Goal: Complete application form

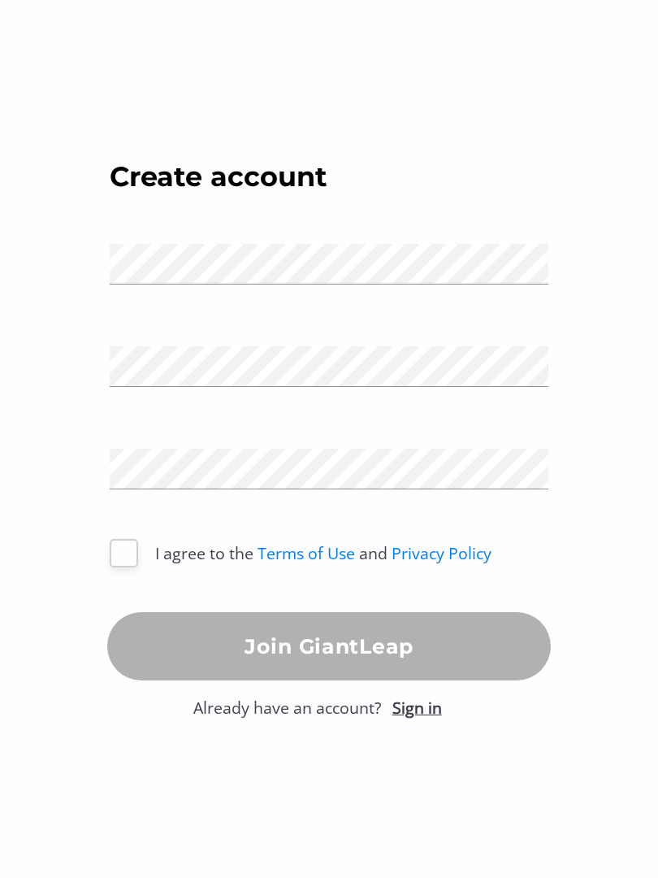
click at [413, 296] on div "Name" at bounding box center [329, 262] width 467 height 102
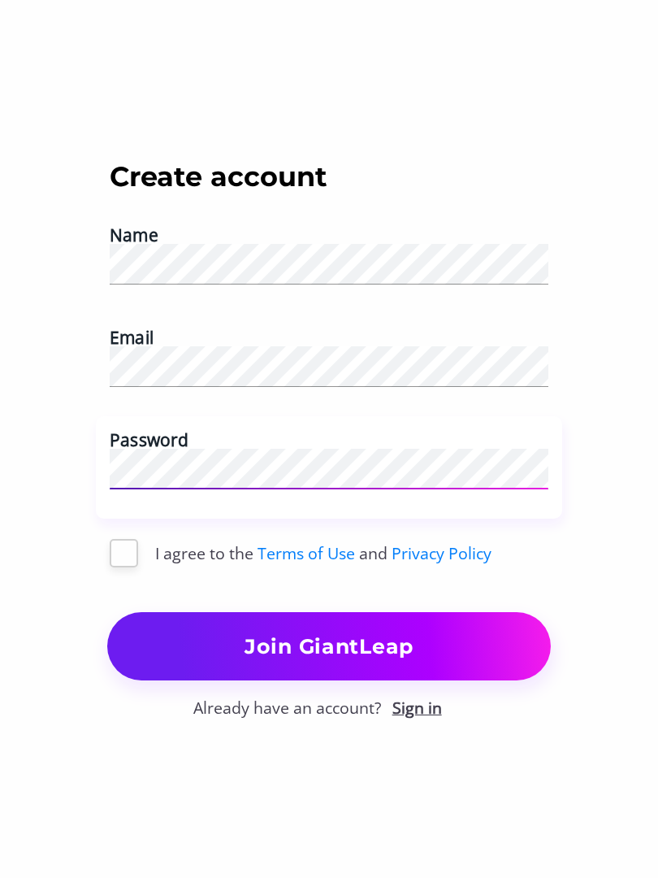
click at [136, 546] on div at bounding box center [124, 553] width 28 height 28
click at [428, 639] on span "Join GiantLeap" at bounding box center [328, 646] width 443 height 36
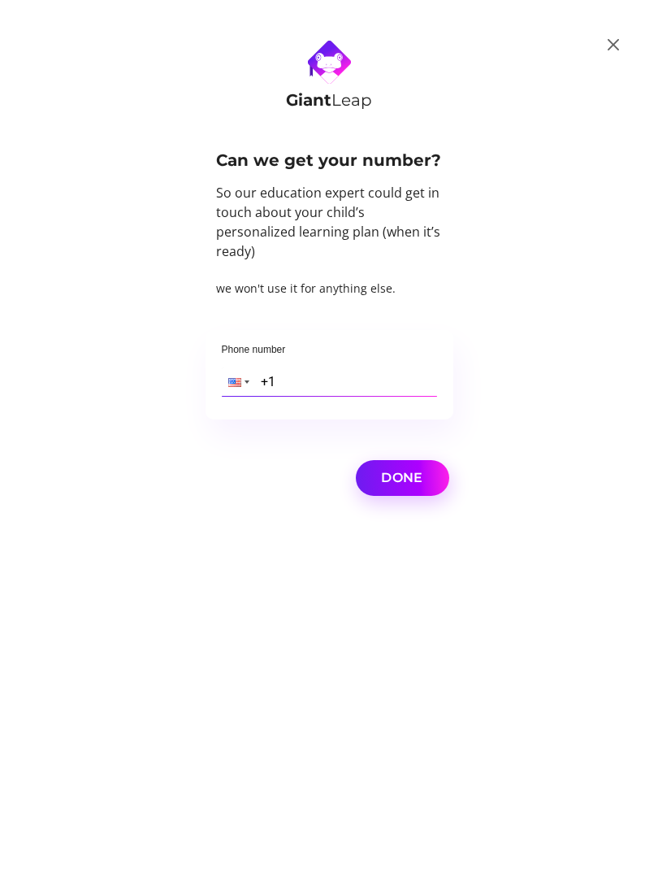
click at [419, 380] on input "+1" at bounding box center [329, 381] width 215 height 28
click at [231, 378] on div at bounding box center [237, 381] width 31 height 28
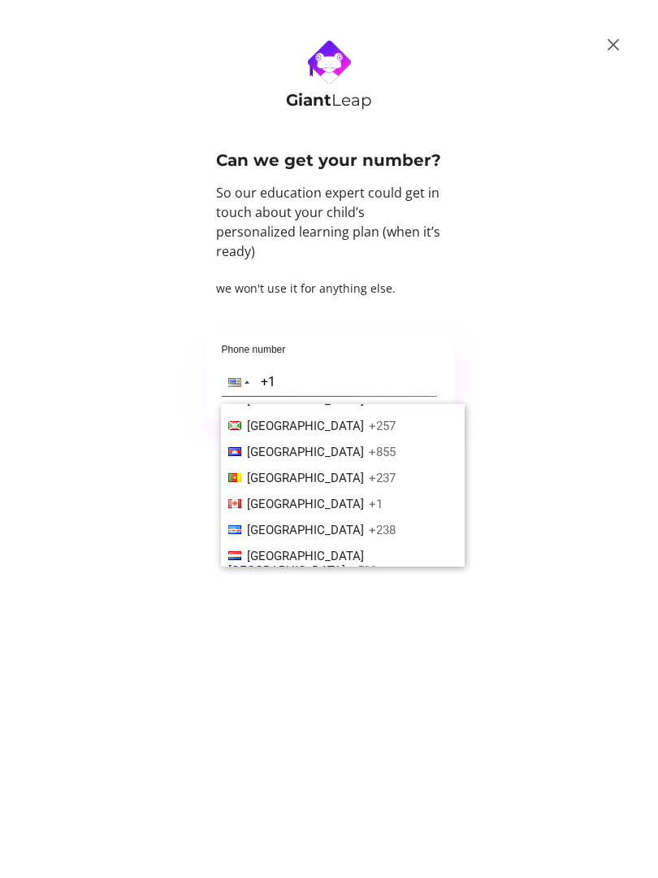
scroll to position [736, 0]
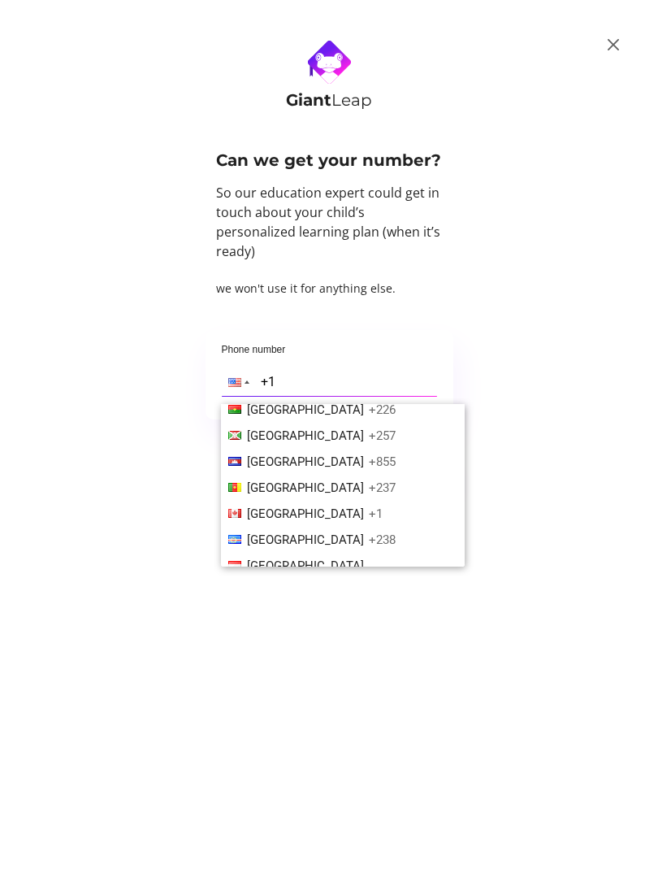
click at [289, 501] on li "Canada +1" at bounding box center [343, 514] width 244 height 26
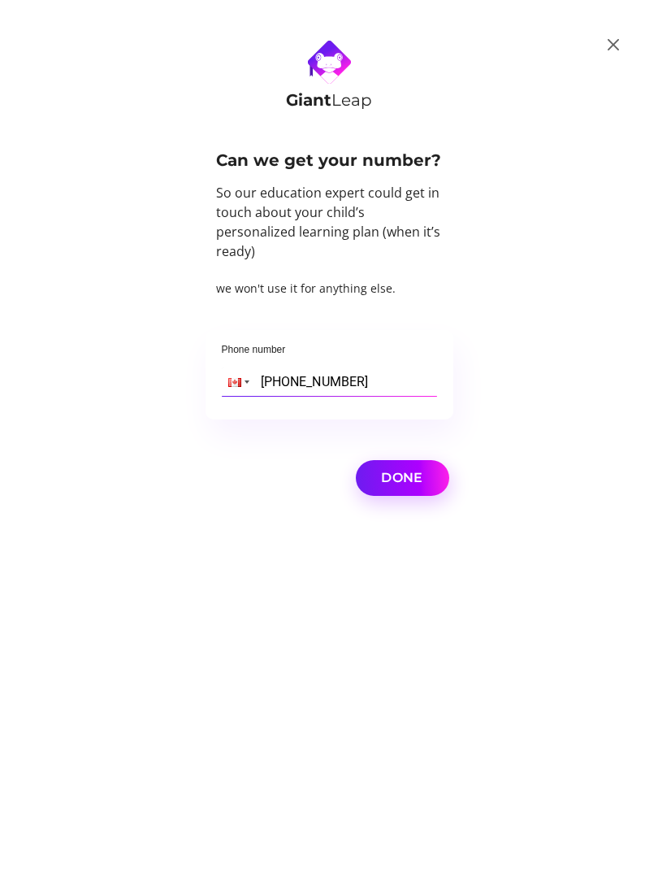
type input "[PHONE_NUMBER]"
click at [407, 467] on span "Done" at bounding box center [402, 478] width 80 height 23
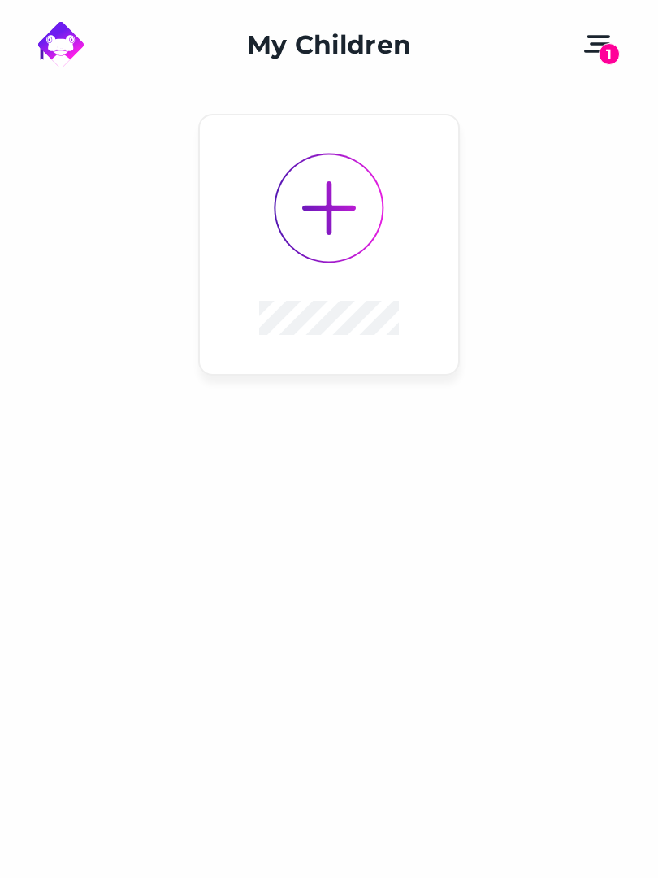
click at [620, 32] on button "1" at bounding box center [597, 45] width 49 height 45
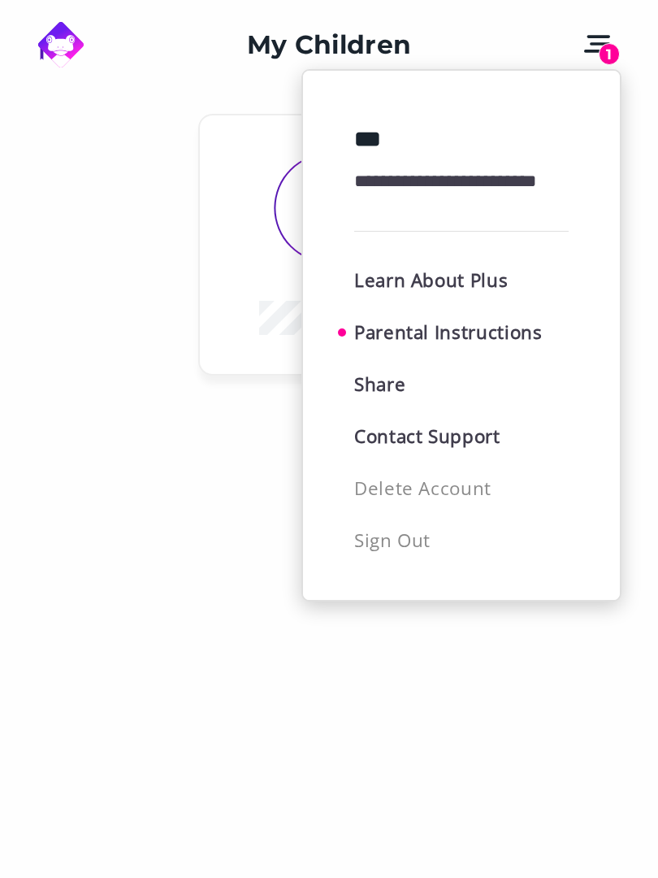
click at [628, 40] on div at bounding box center [329, 439] width 658 height 878
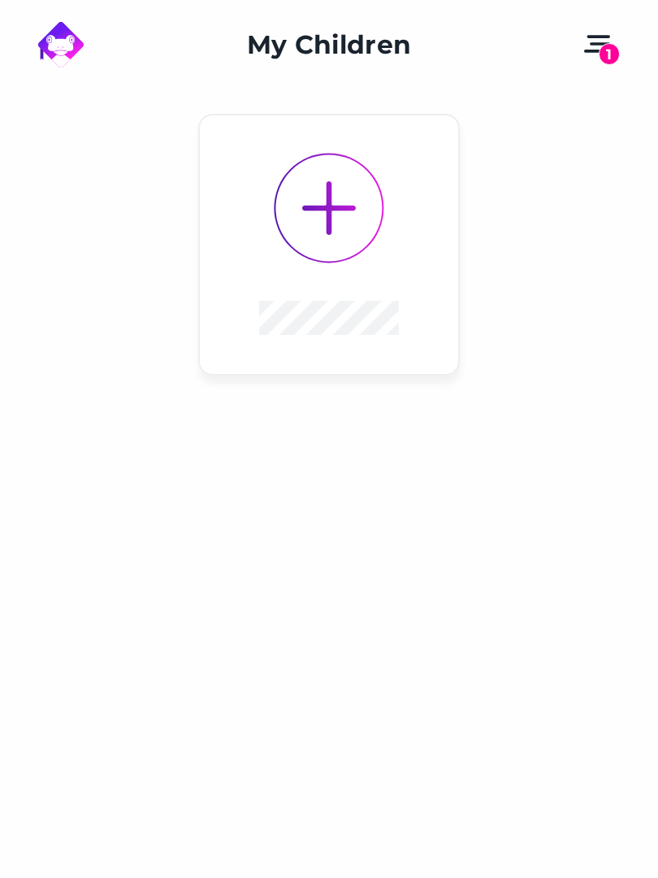
click at [611, 63] on button "1" at bounding box center [597, 45] width 49 height 45
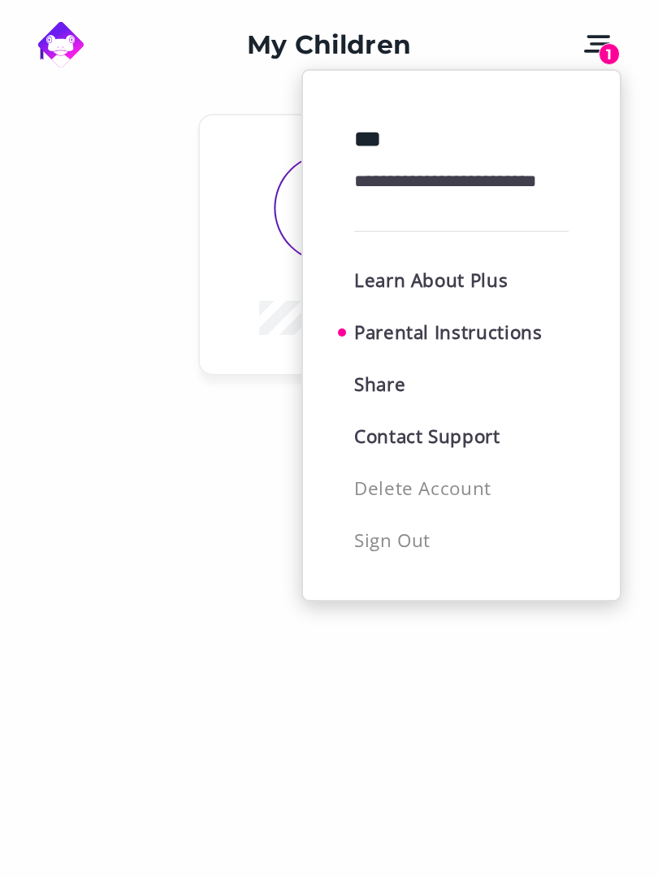
click at [282, 258] on div at bounding box center [329, 439] width 658 height 878
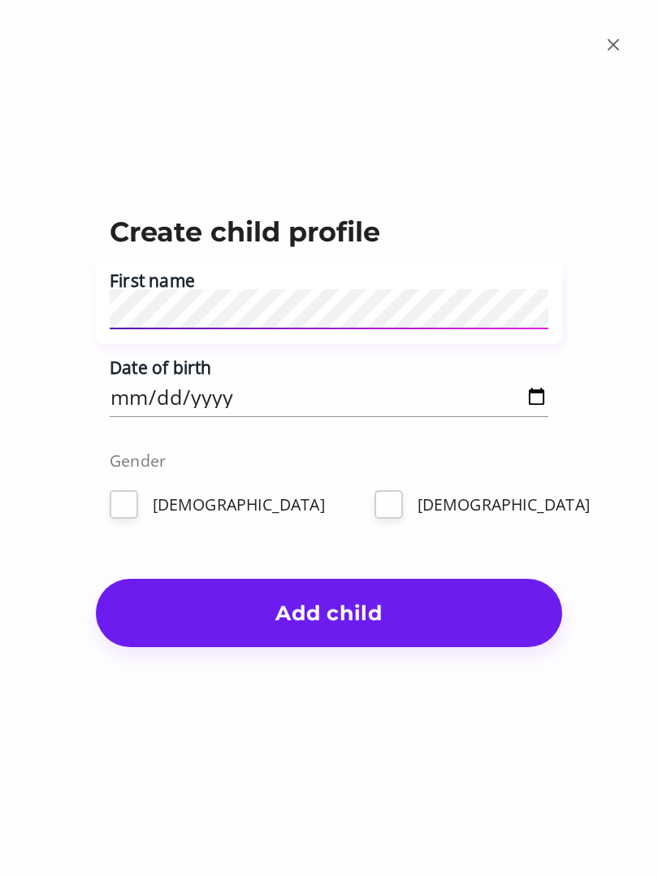
click at [304, 410] on div "Date of birth" at bounding box center [329, 388] width 467 height 88
click at [343, 415] on input "Date of birth" at bounding box center [329, 396] width 439 height 41
click at [351, 398] on input "[DATE]" at bounding box center [329, 396] width 439 height 41
click at [319, 398] on input "[DATE]" at bounding box center [329, 396] width 439 height 41
click at [427, 410] on input "[DATE]" at bounding box center [329, 396] width 439 height 41
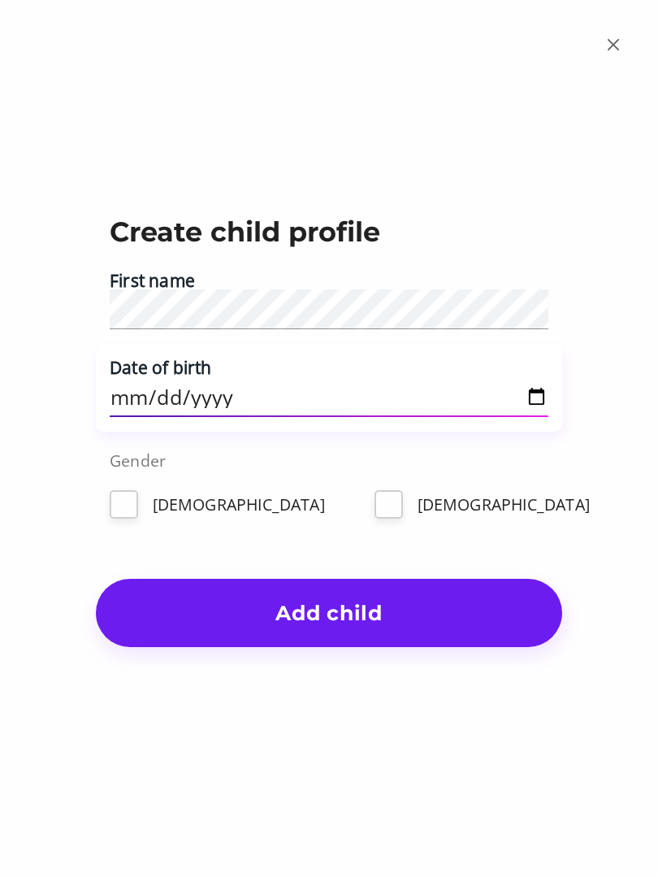
type input "[DATE]"
click at [121, 515] on div at bounding box center [124, 504] width 28 height 28
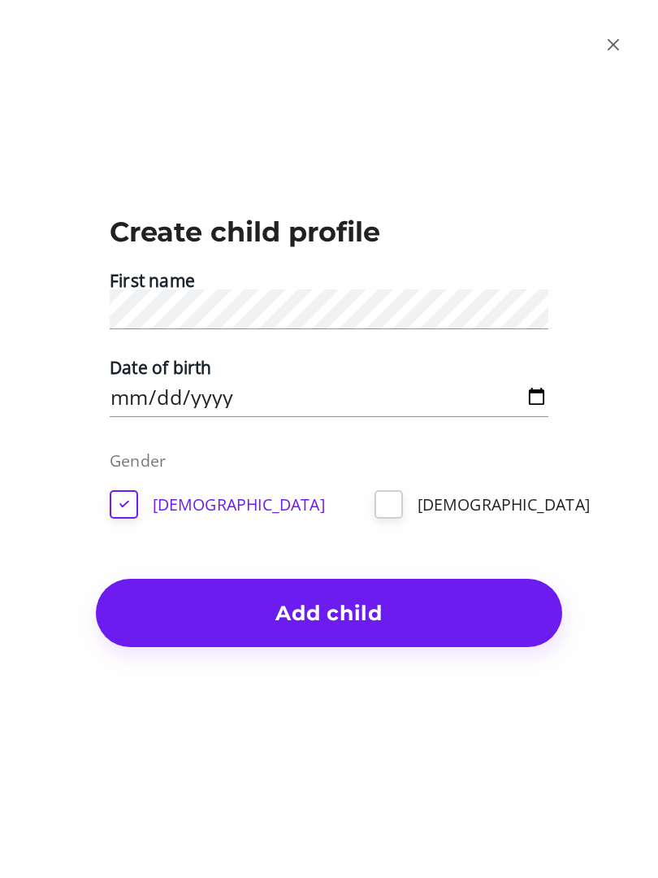
click at [363, 620] on span "Add child" at bounding box center [329, 613] width 467 height 36
click at [411, 596] on span "Add child" at bounding box center [329, 613] width 467 height 36
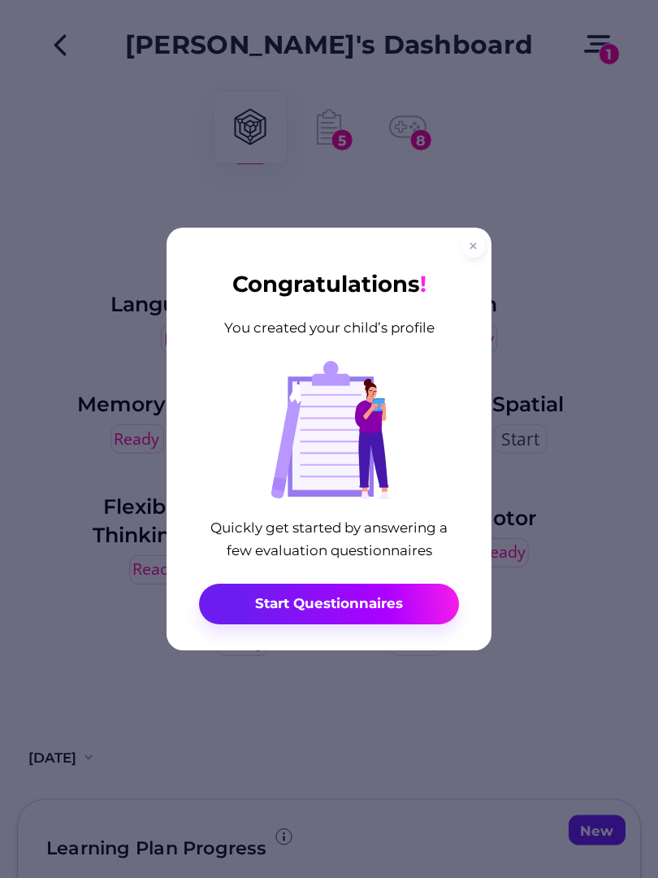
click at [400, 600] on span "Start Questionnaires" at bounding box center [329, 604] width 148 height 18
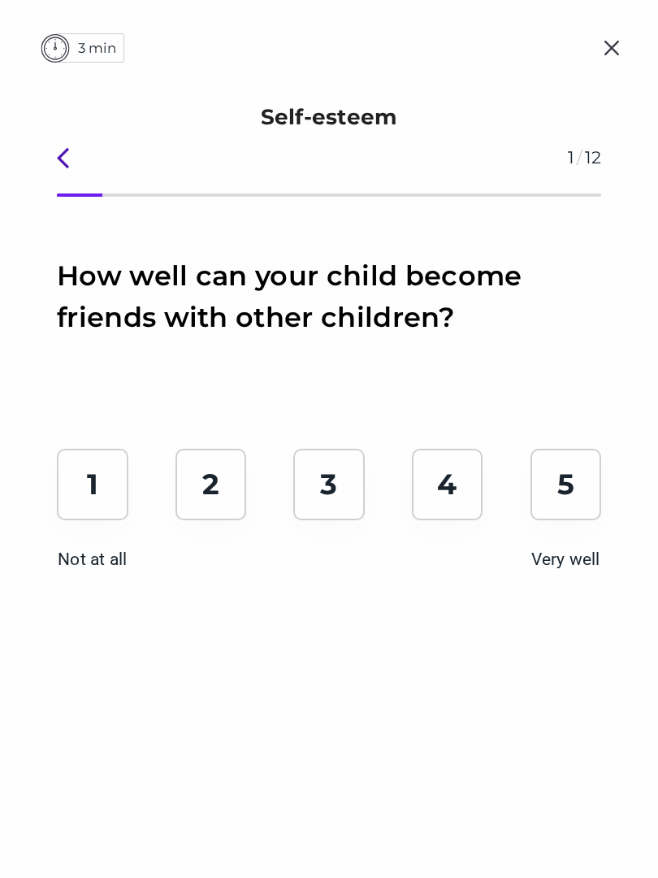
click at [450, 498] on p "4" at bounding box center [447, 485] width 20 height 36
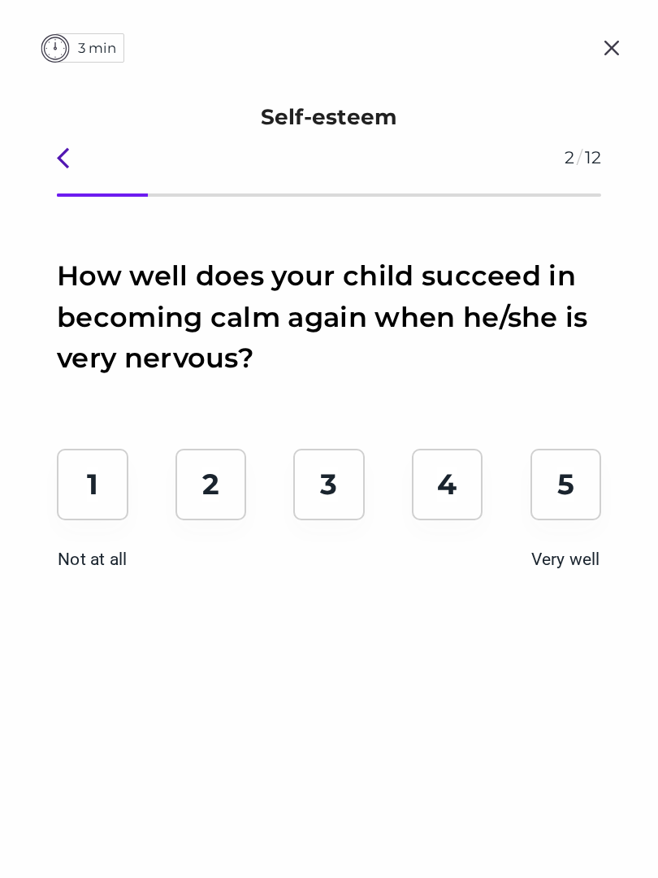
click at [328, 494] on p "3" at bounding box center [328, 485] width 17 height 36
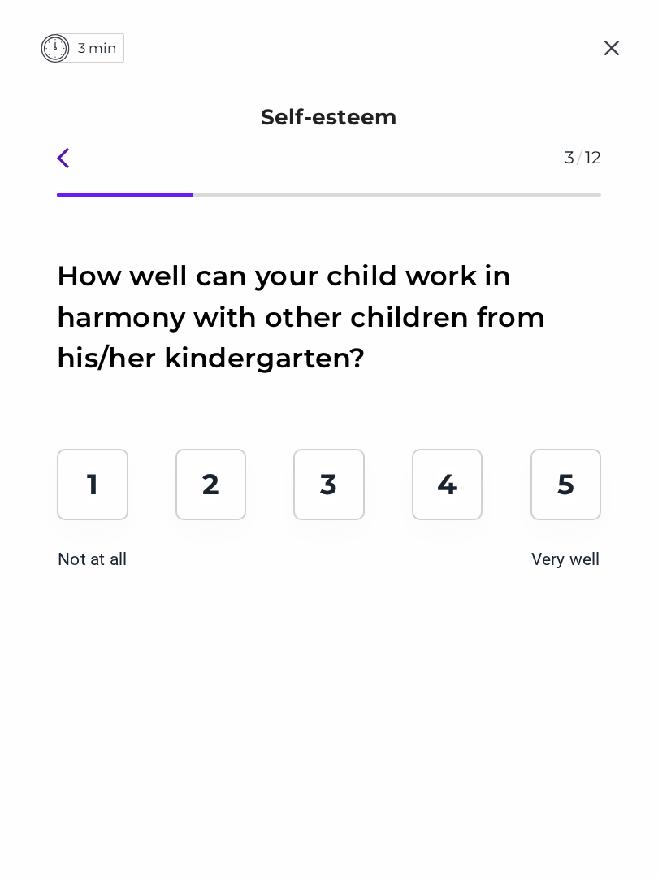
click at [449, 508] on div "4" at bounding box center [448, 485] width 72 height 72
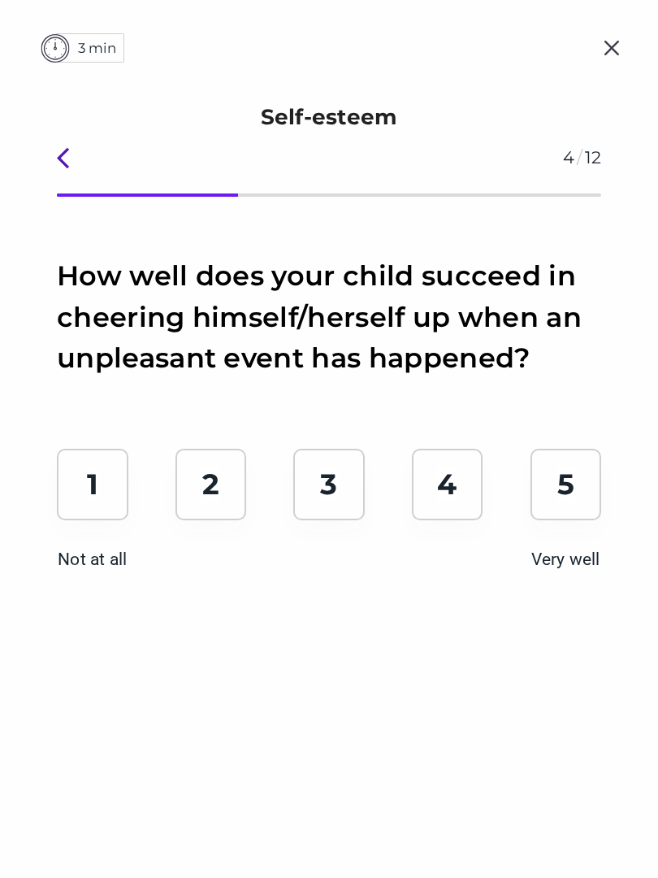
click at [336, 490] on p "3" at bounding box center [328, 485] width 17 height 36
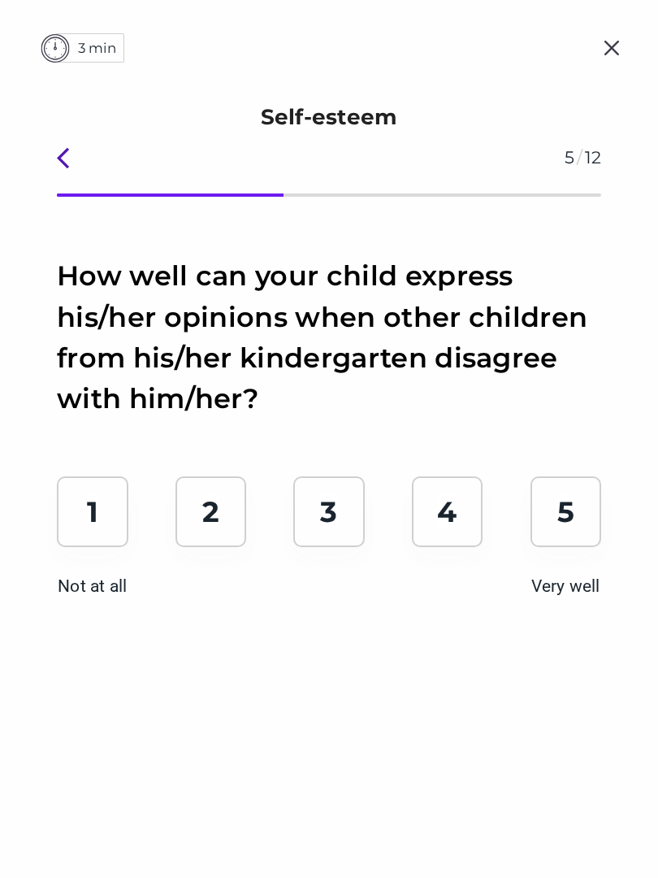
click at [75, 151] on icon "Back" at bounding box center [70, 158] width 26 height 26
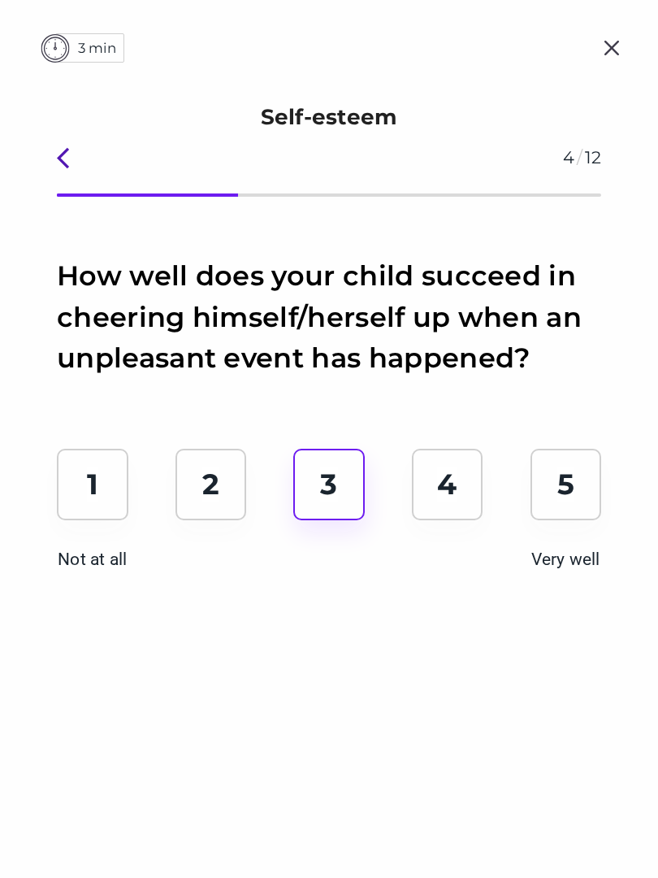
click at [66, 163] on icon "Back" at bounding box center [70, 158] width 26 height 26
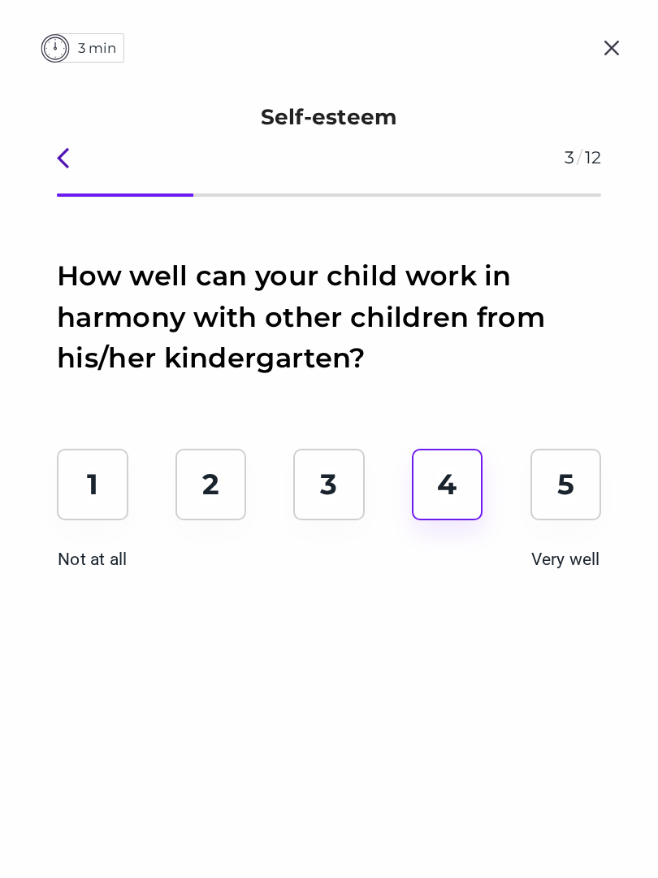
click at [300, 502] on div "3" at bounding box center [329, 485] width 72 height 72
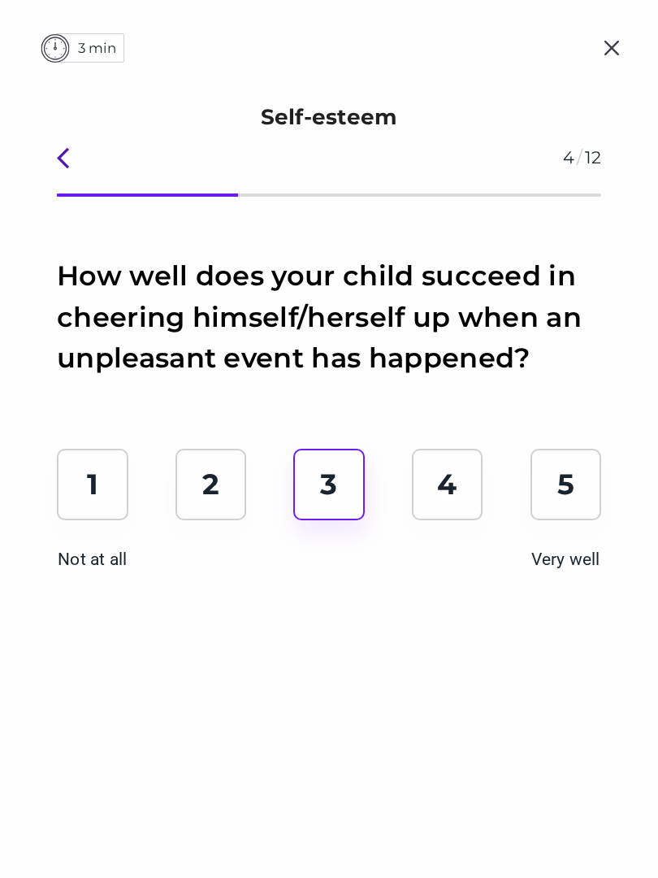
click at [438, 478] on p "4" at bounding box center [447, 485] width 20 height 36
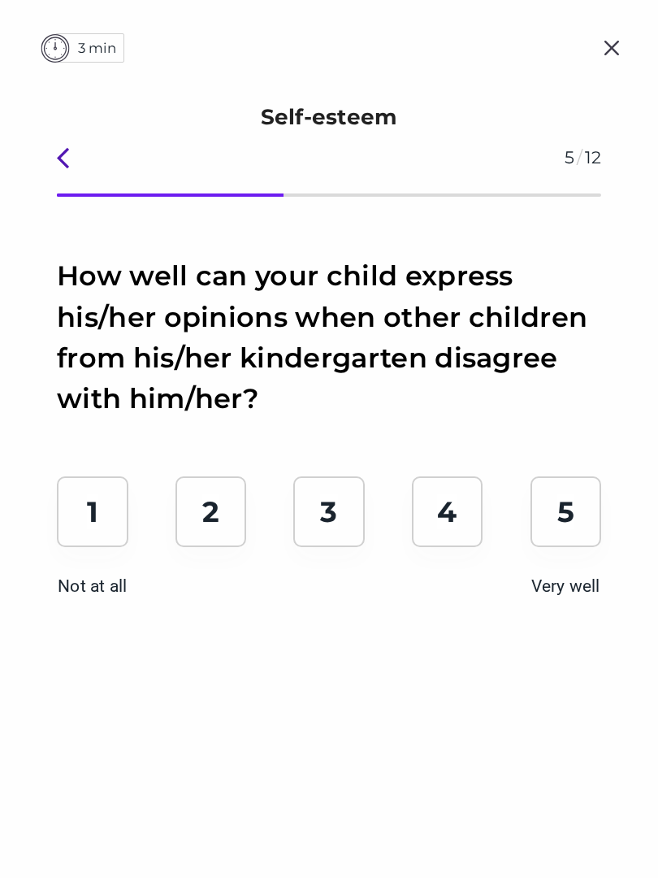
click at [609, 46] on img at bounding box center [612, 47] width 39 height 39
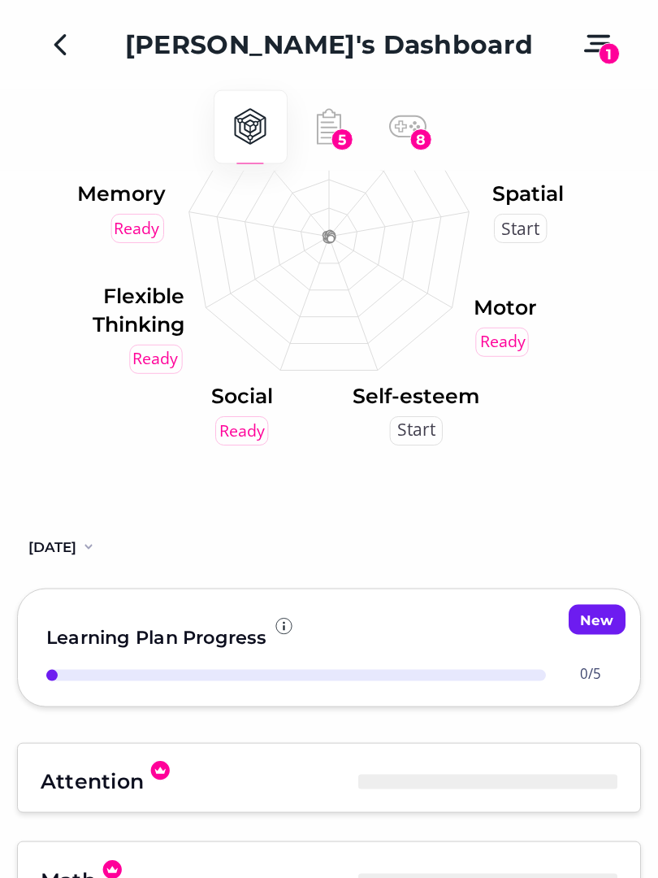
scroll to position [211, 0]
